Goal: Navigation & Orientation: Go to known website

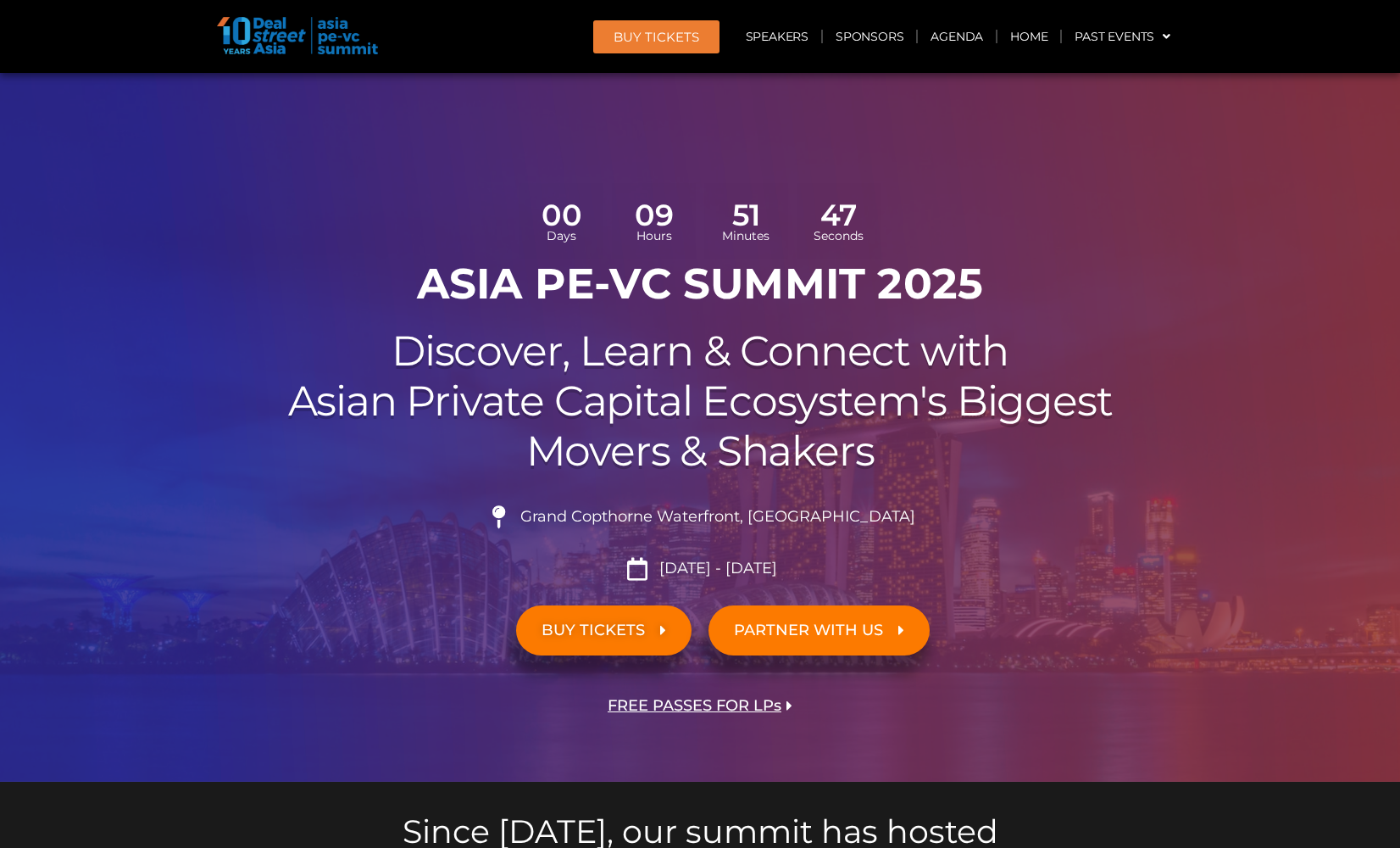
click at [307, 25] on img at bounding box center [297, 36] width 161 height 37
click at [224, 41] on img at bounding box center [297, 36] width 161 height 37
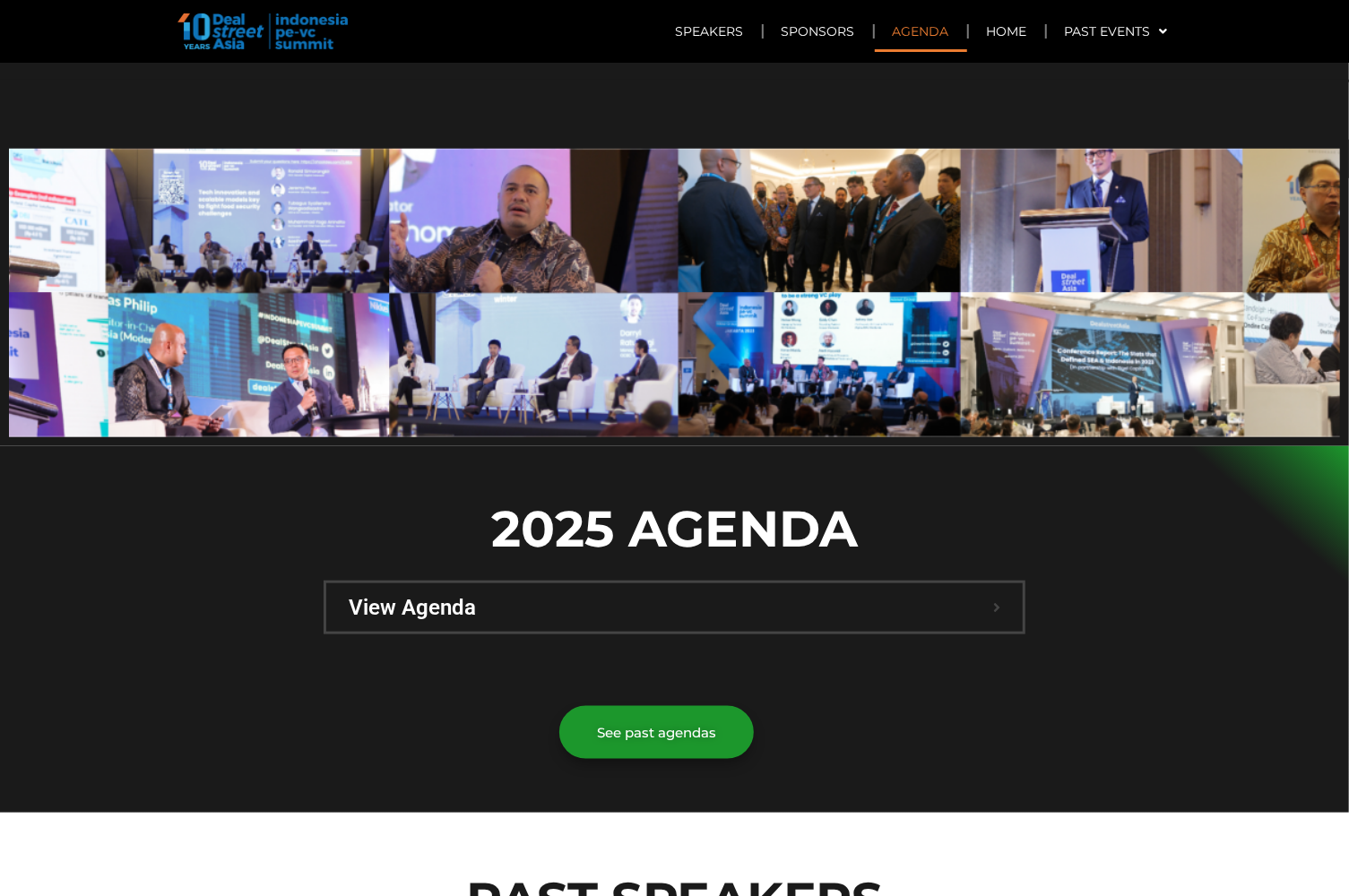
scroll to position [1082, 0]
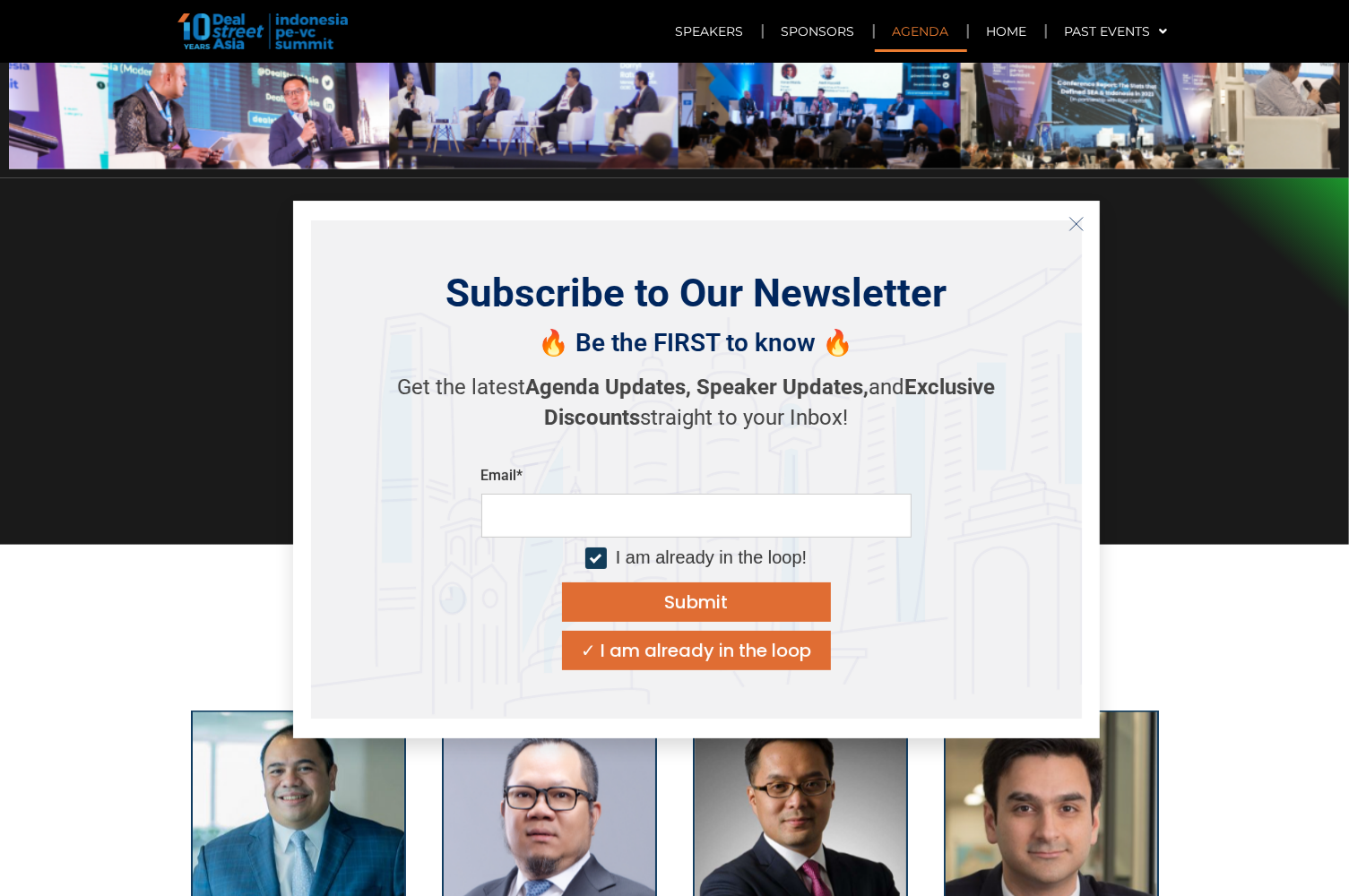
click at [1195, 373] on div at bounding box center [674, 361] width 1349 height 367
click at [1072, 224] on icon "Close" at bounding box center [1076, 224] width 16 height 16
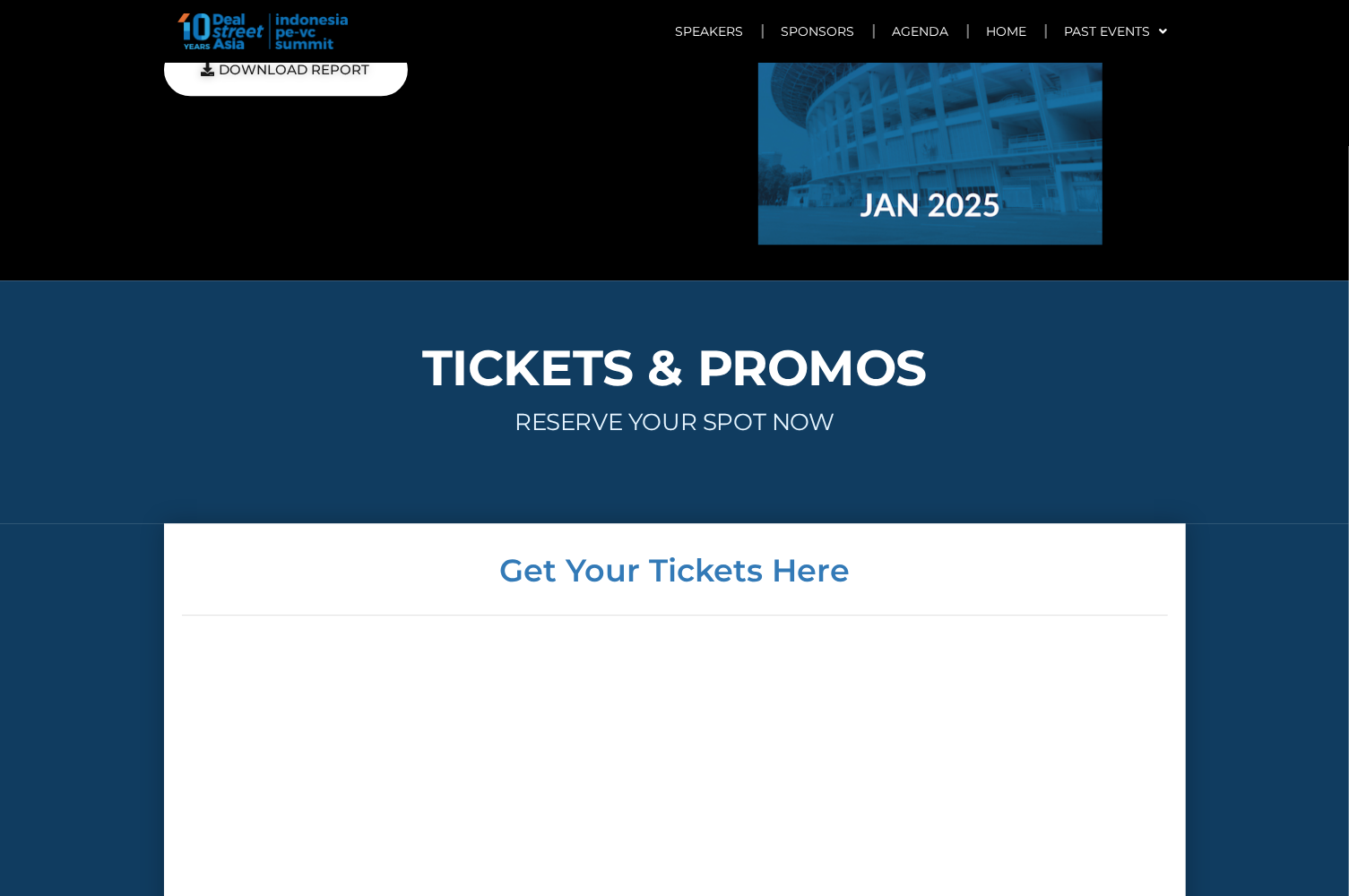
scroll to position [6912, 0]
